Goal: Obtain resource: Download file/media

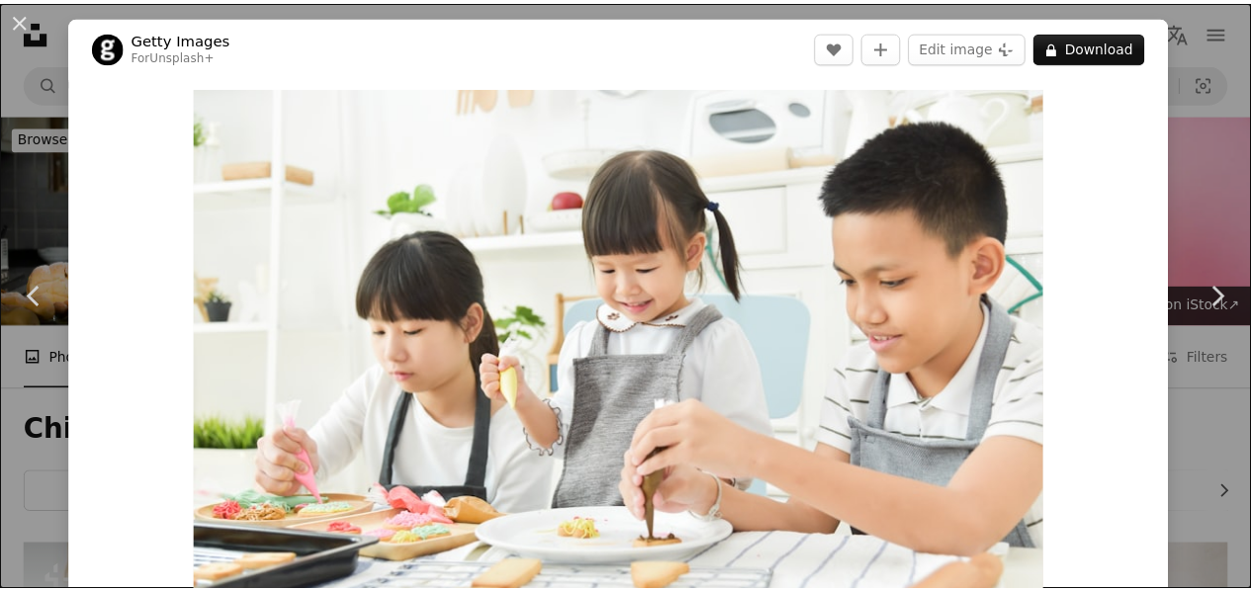
scroll to position [4747, 0]
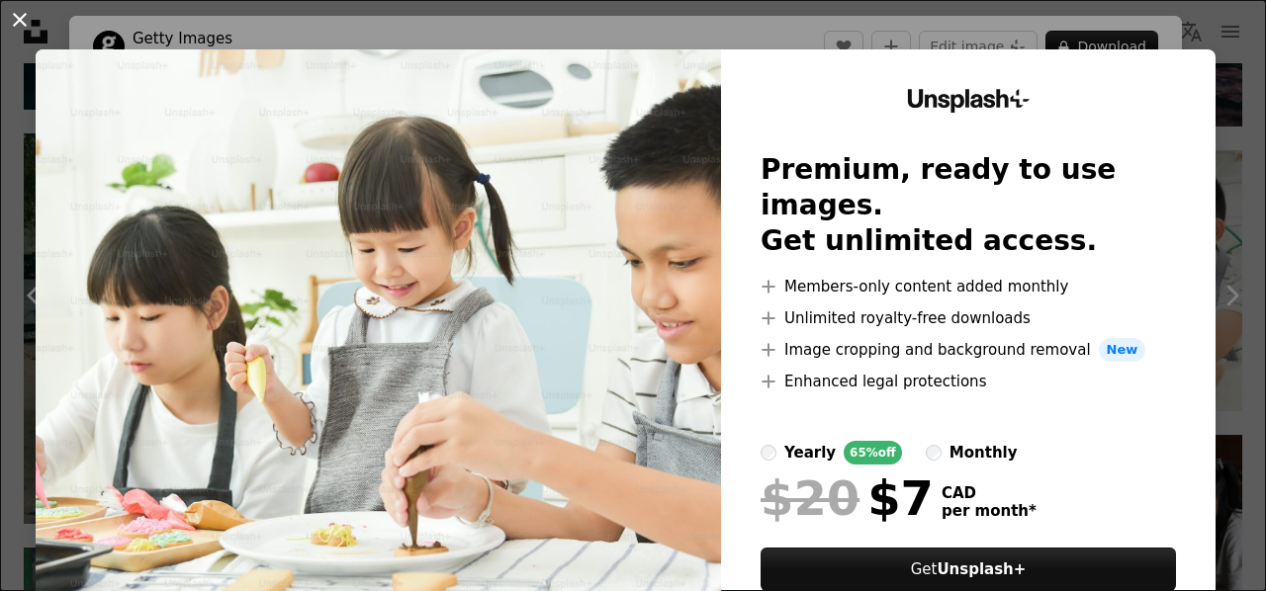
click at [24, 25] on button "An X shape" at bounding box center [20, 20] width 24 height 24
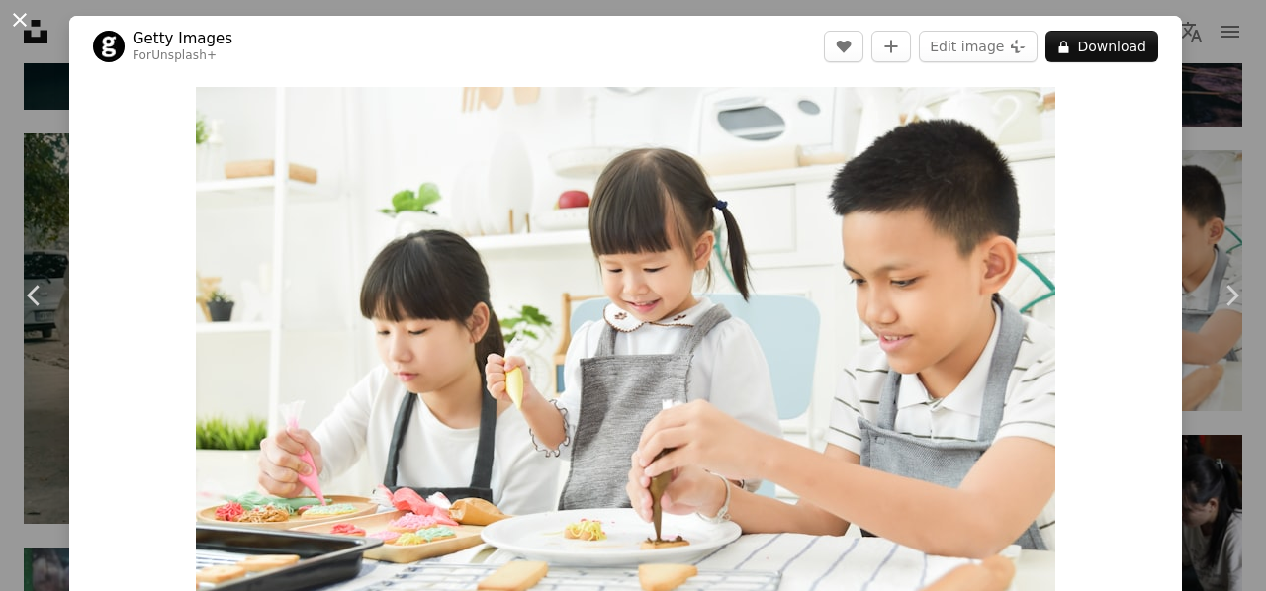
click at [20, 15] on button "An X shape" at bounding box center [20, 20] width 24 height 24
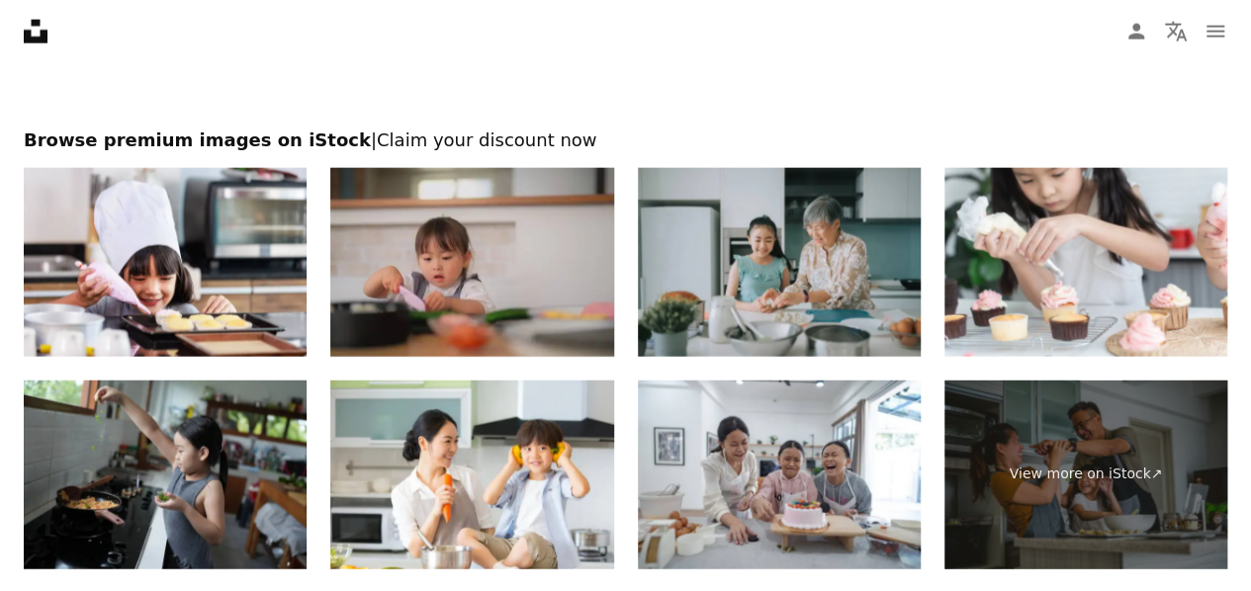
scroll to position [5736, 0]
